Goal: Book appointment/travel/reservation

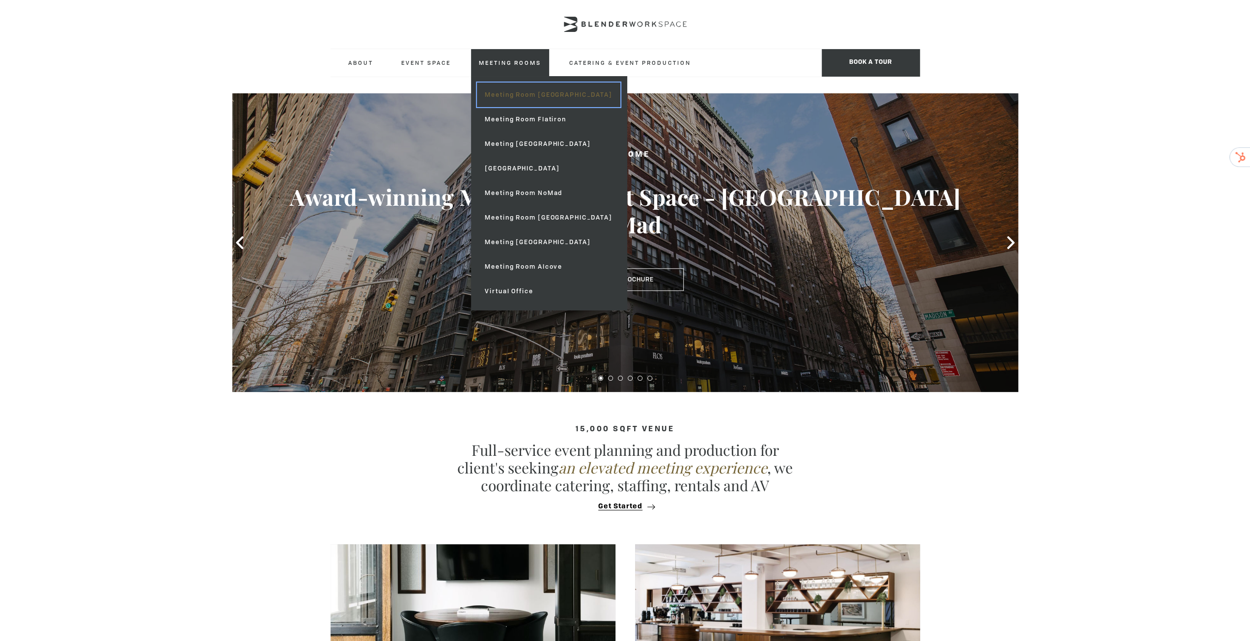
click at [527, 103] on link "Meeting Room [GEOGRAPHIC_DATA]" at bounding box center [548, 94] width 143 height 25
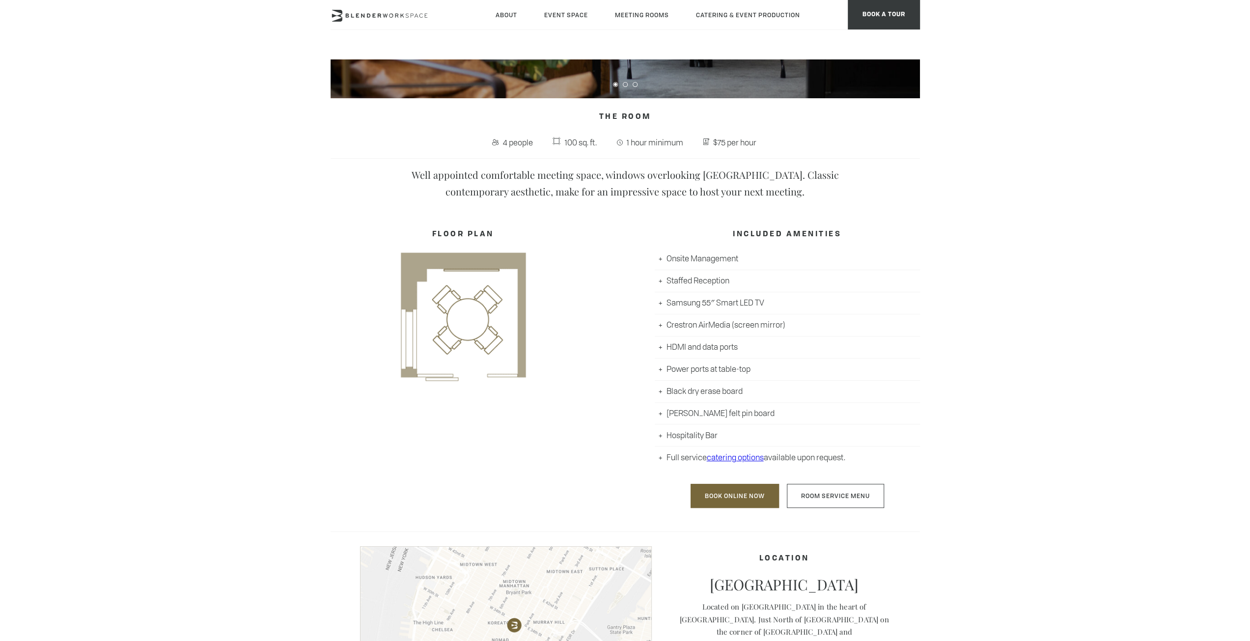
scroll to position [393, 0]
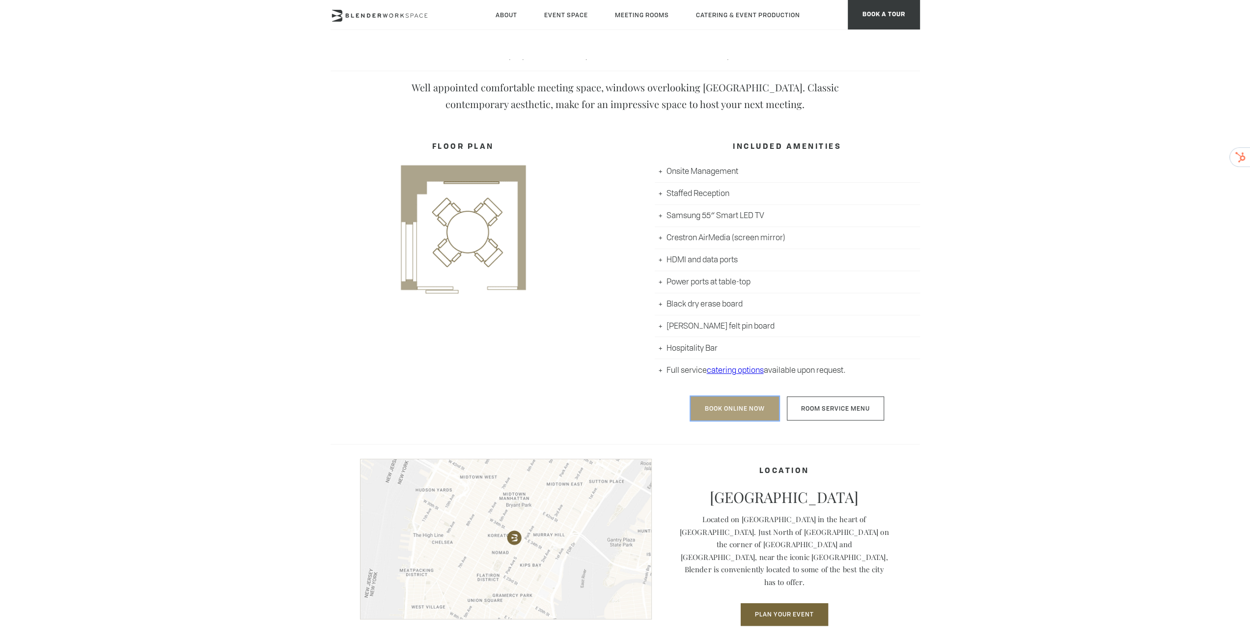
click at [717, 404] on link "Book Online Now" at bounding box center [734, 408] width 88 height 24
